Goal: Information Seeking & Learning: Find specific page/section

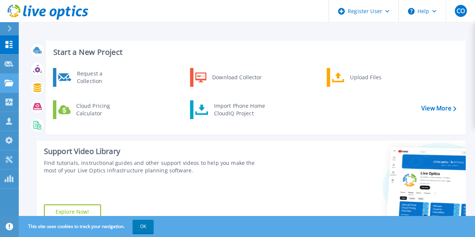
click at [8, 88] on link "Projects Projects" at bounding box center [9, 83] width 19 height 19
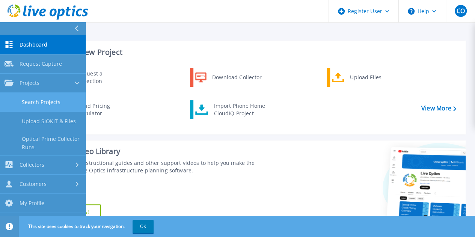
click at [65, 103] on link "Search Projects" at bounding box center [43, 102] width 86 height 19
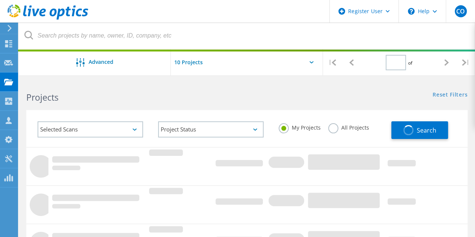
type input "5"
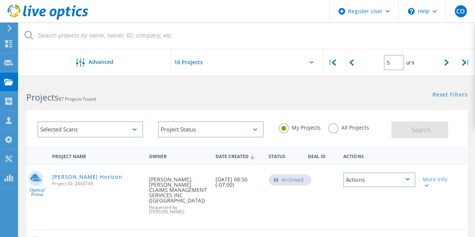
click at [341, 123] on div "My Projects All Projects" at bounding box center [331, 128] width 121 height 28
click at [336, 126] on label "All Projects" at bounding box center [348, 126] width 41 height 7
click at [0, 0] on input "All Projects" at bounding box center [0, 0] width 0 height 0
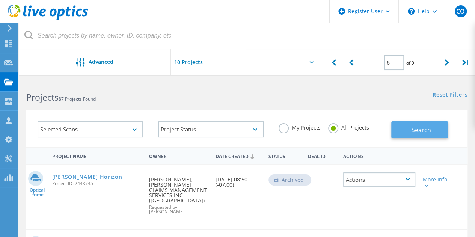
click at [419, 131] on span "Search" at bounding box center [422, 130] width 20 height 8
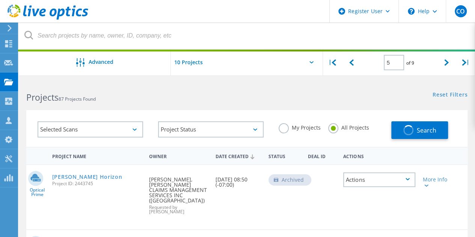
click at [115, 127] on div "Selected Scans" at bounding box center [91, 129] width 106 height 16
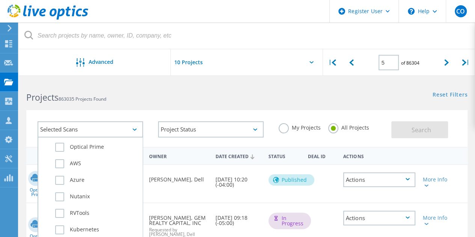
scroll to position [17, 0]
click at [62, 178] on label "Azure" at bounding box center [96, 179] width 83 height 9
click at [0, 0] on input "Azure" at bounding box center [0, 0] width 0 height 0
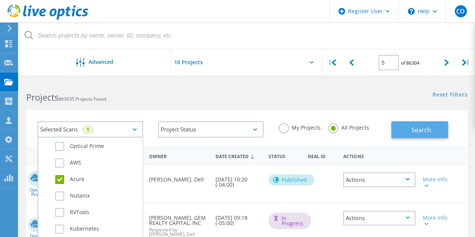
click at [435, 123] on button "Search" at bounding box center [419, 129] width 57 height 17
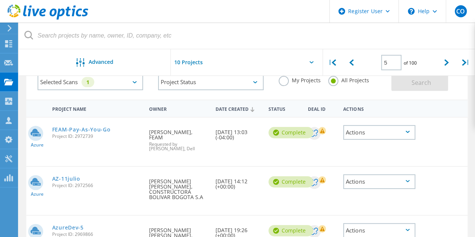
scroll to position [49, 0]
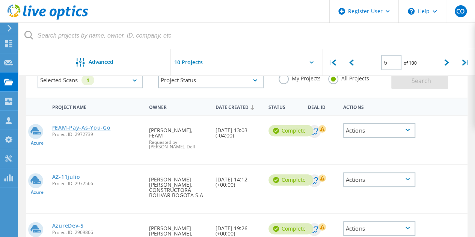
click at [93, 130] on link "FEAM-Pay-As-You-Go" at bounding box center [81, 127] width 59 height 5
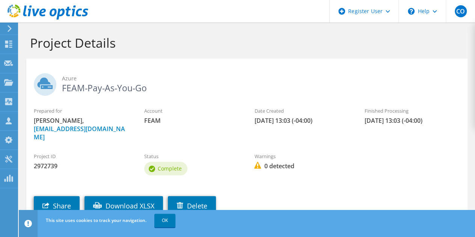
scroll to position [26, 0]
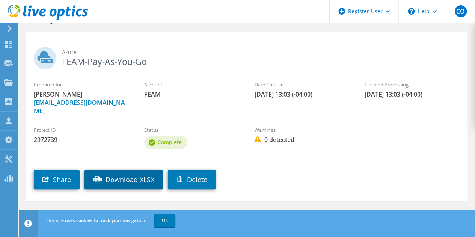
click at [126, 170] on link "Download XLSX" at bounding box center [124, 180] width 79 height 20
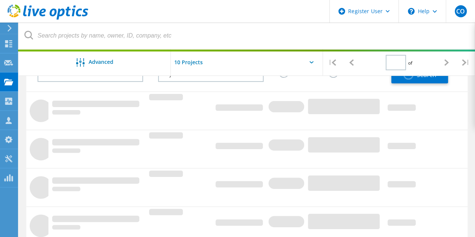
type input "1"
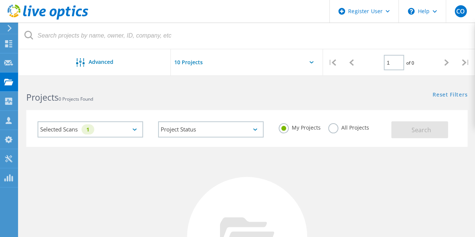
click at [343, 127] on label "All Projects" at bounding box center [348, 126] width 41 height 7
click at [0, 0] on input "All Projects" at bounding box center [0, 0] width 0 height 0
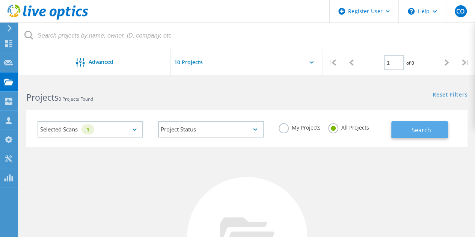
click at [434, 130] on button "Search" at bounding box center [419, 129] width 57 height 17
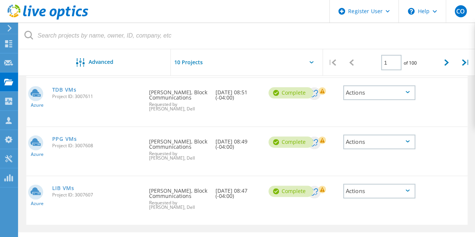
scroll to position [417, 0]
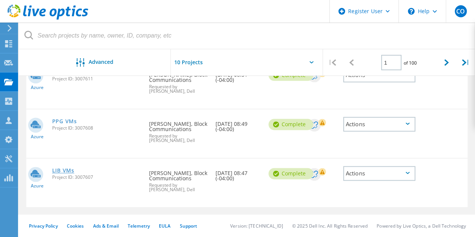
click at [62, 172] on link "LIB VMs" at bounding box center [63, 170] width 22 height 5
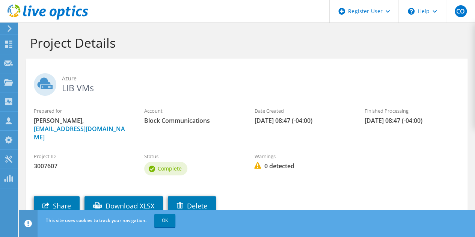
scroll to position [35, 0]
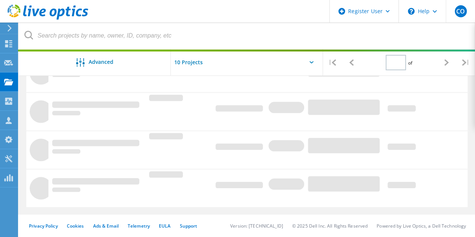
type input "1"
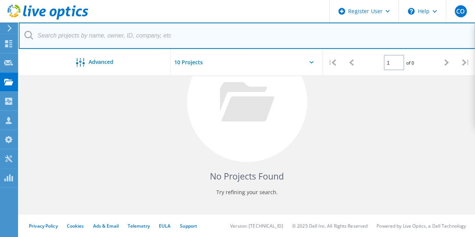
click at [143, 35] on input "text" at bounding box center [247, 36] width 457 height 26
type input "Demo Azure Project"
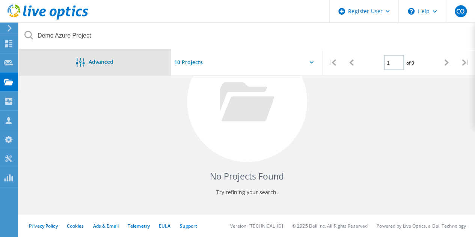
click at [89, 69] on div "Advanced" at bounding box center [95, 62] width 152 height 26
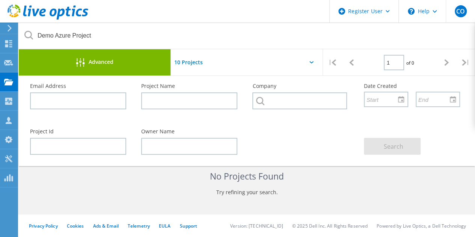
click at [195, 65] on input "text" at bounding box center [208, 62] width 75 height 26
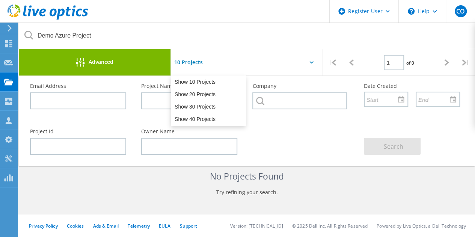
click at [132, 174] on h4 "No Projects Found" at bounding box center [247, 176] width 426 height 12
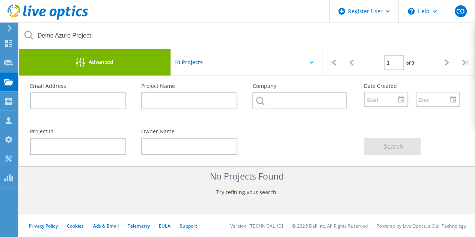
scroll to position [31, 0]
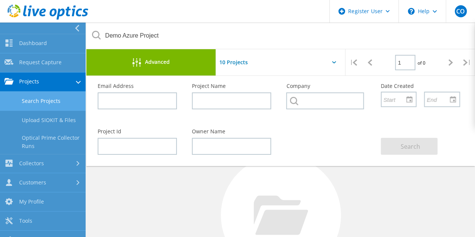
click at [49, 97] on link "Search Projects" at bounding box center [43, 101] width 86 height 19
click at [56, 98] on link "Search Projects" at bounding box center [43, 101] width 86 height 19
click at [57, 97] on link "Search Projects" at bounding box center [43, 101] width 86 height 19
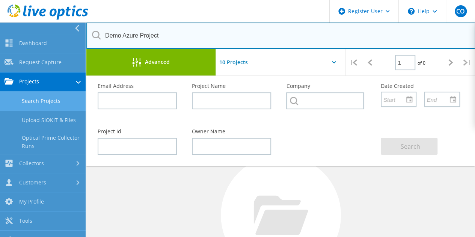
click at [167, 32] on input "Demo Azure Project" at bounding box center [280, 36] width 389 height 26
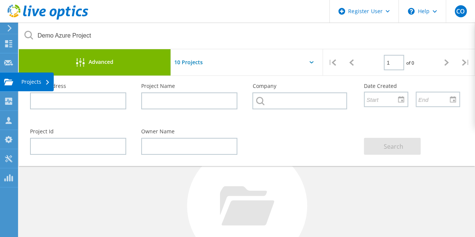
click at [10, 80] on use at bounding box center [8, 82] width 9 height 6
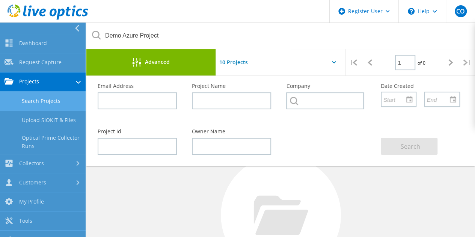
click at [56, 103] on link "Search Projects" at bounding box center [43, 101] width 86 height 19
click at [50, 50] on link "Dashboard" at bounding box center [43, 43] width 86 height 19
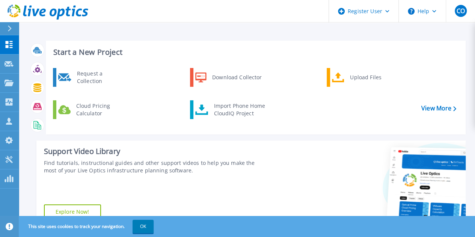
scroll to position [7, 0]
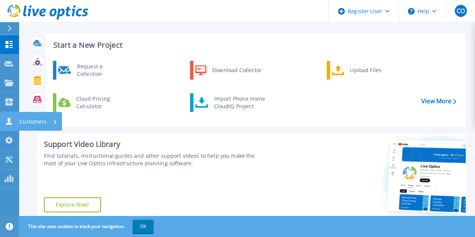
click at [12, 124] on icon at bounding box center [9, 121] width 9 height 7
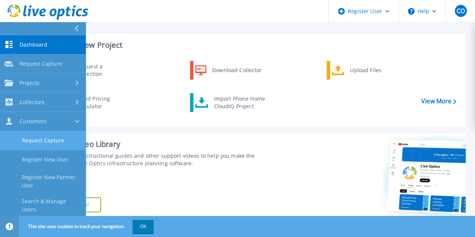
click at [51, 141] on link "Request Capture" at bounding box center [43, 140] width 86 height 19
